Goal: Task Accomplishment & Management: Complete application form

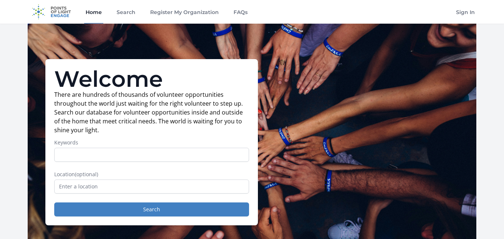
click at [153, 152] on input "Keywords" at bounding box center [151, 155] width 195 height 14
type input "b"
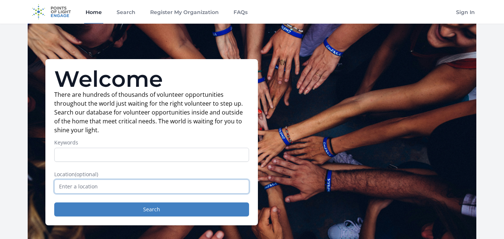
click at [138, 183] on input "text" at bounding box center [151, 186] width 195 height 14
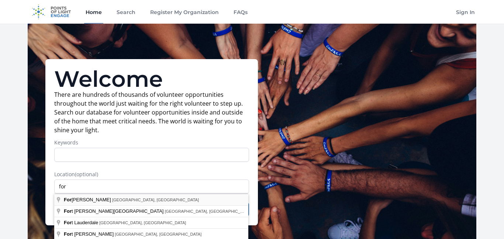
type input "Fort Myers, FL, USA"
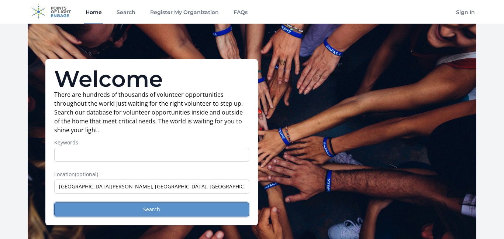
click at [111, 208] on button "Search" at bounding box center [151, 209] width 195 height 14
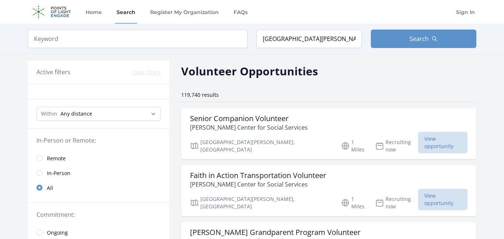
click at [53, 156] on span "Remote" at bounding box center [56, 158] width 19 height 7
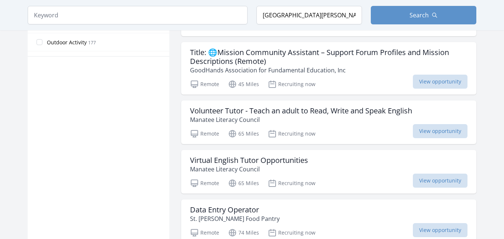
scroll to position [481, 0]
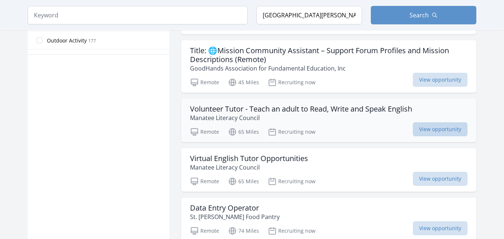
click at [441, 128] on span "View opportunity" at bounding box center [440, 129] width 55 height 14
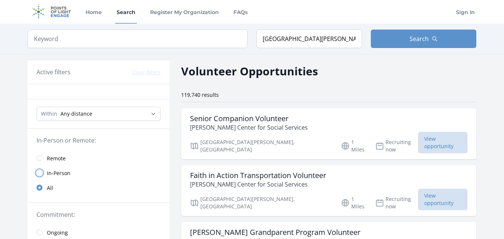
click at [41, 173] on input "radio" at bounding box center [40, 173] width 6 height 6
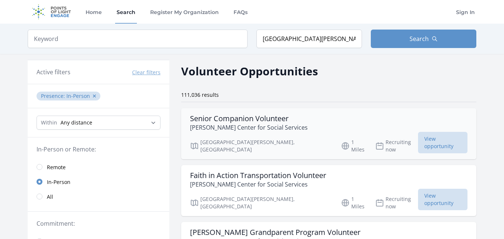
click at [282, 130] on p "[PERSON_NAME] Center for Social Services" at bounding box center [249, 127] width 118 height 9
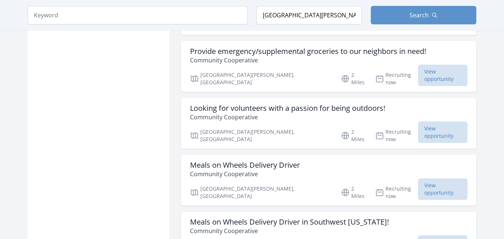
scroll to position [777, 0]
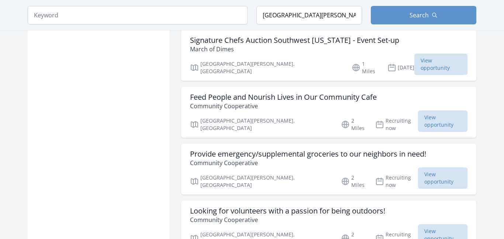
scroll to position [676, 0]
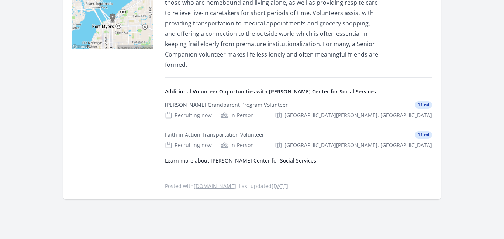
scroll to position [226, 0]
